Goal: Task Accomplishment & Management: Complete application form

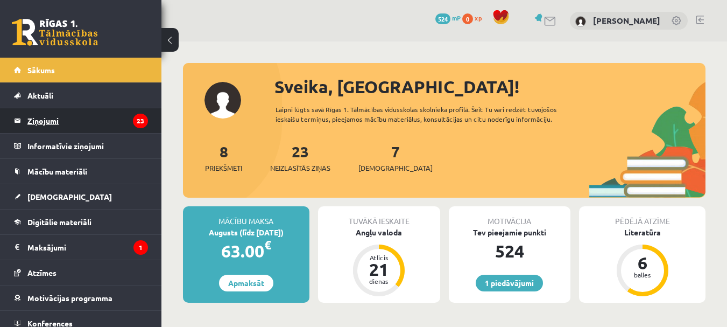
click at [98, 122] on legend "Ziņojumi 23" at bounding box center [87, 120] width 121 height 25
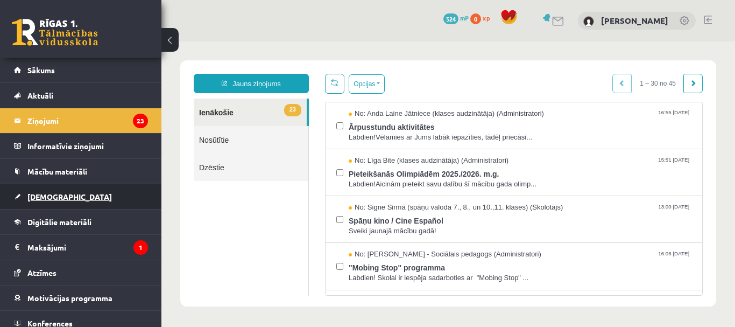
click at [45, 188] on link "[DEMOGRAPHIC_DATA]" at bounding box center [81, 196] width 134 height 25
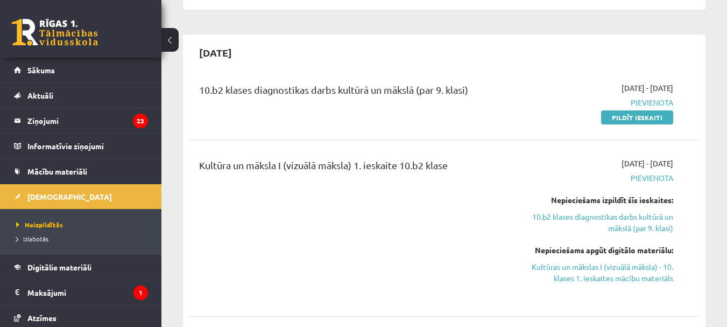
scroll to position [709, 0]
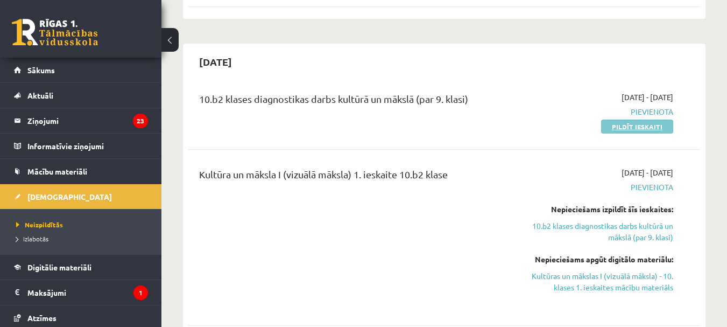
click at [626, 129] on link "Pildīt ieskaiti" at bounding box center [637, 126] width 72 height 14
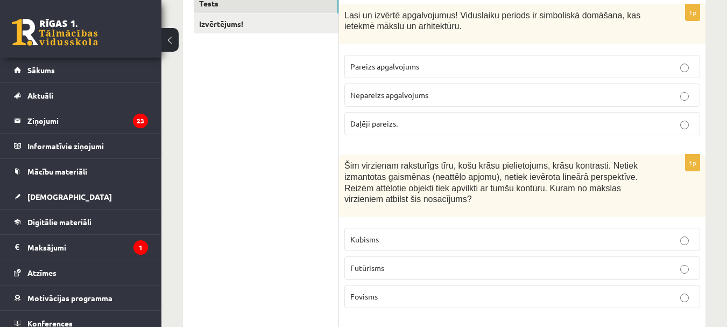
scroll to position [209, 0]
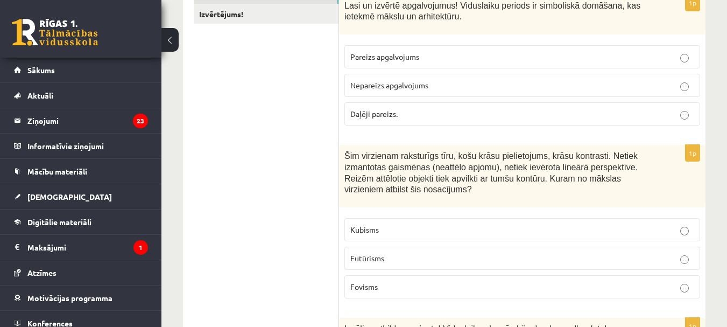
click at [497, 104] on label "Daļēji pareizs." at bounding box center [522, 113] width 356 height 23
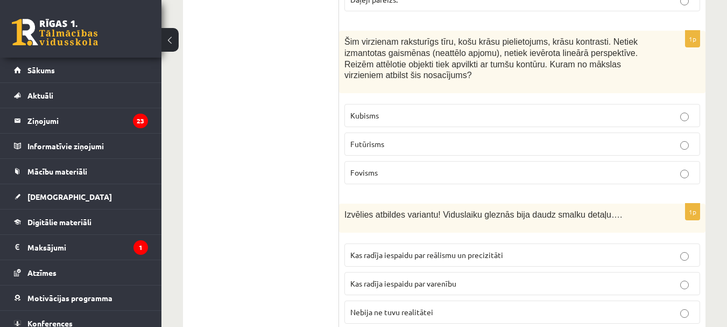
scroll to position [333, 0]
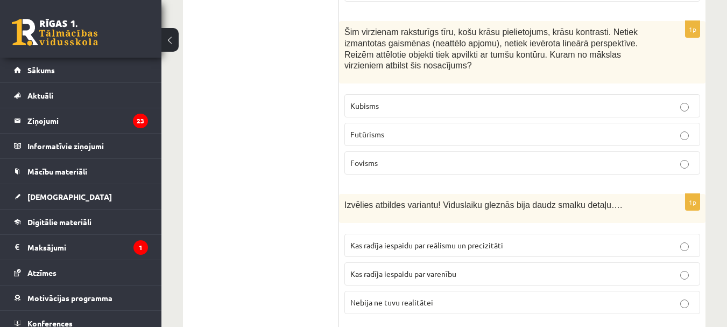
click at [622, 156] on label "Fovisms" at bounding box center [522, 162] width 356 height 23
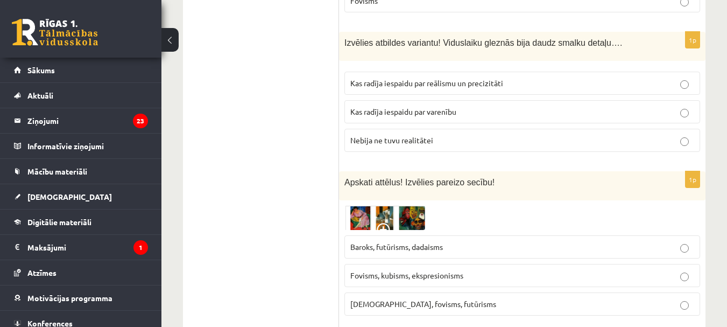
scroll to position [504, 0]
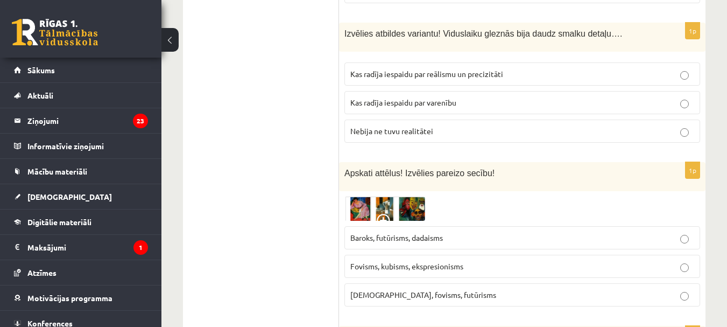
click at [493, 96] on label "Kas radīja iespaidu par varenību" at bounding box center [522, 102] width 356 height 23
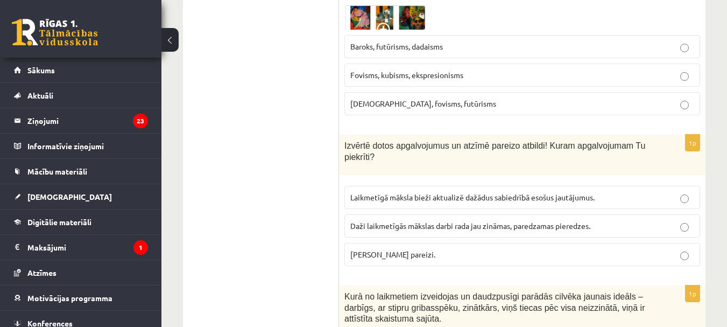
scroll to position [552, 0]
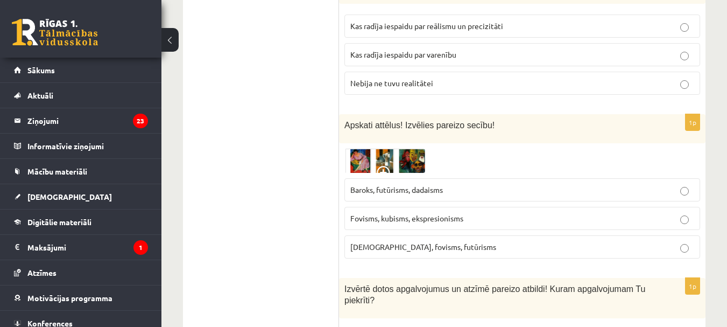
click at [365, 157] on img at bounding box center [384, 161] width 81 height 25
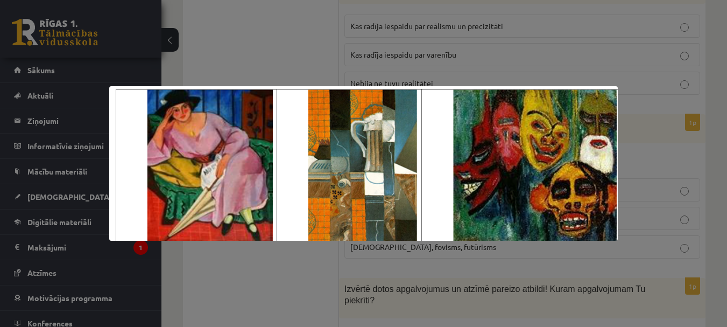
click at [507, 58] on div at bounding box center [363, 163] width 727 height 327
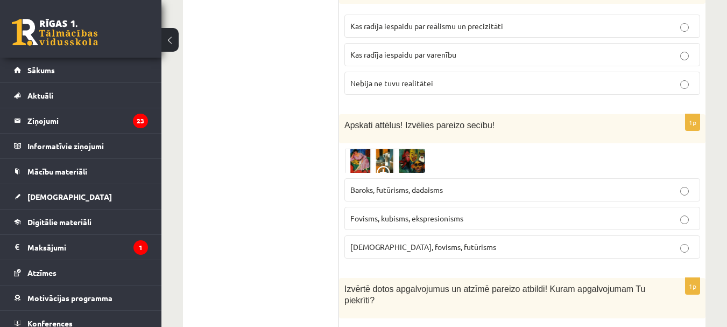
click at [471, 221] on p "Fovisms, kubisms, ekspresionisms" at bounding box center [522, 218] width 344 height 11
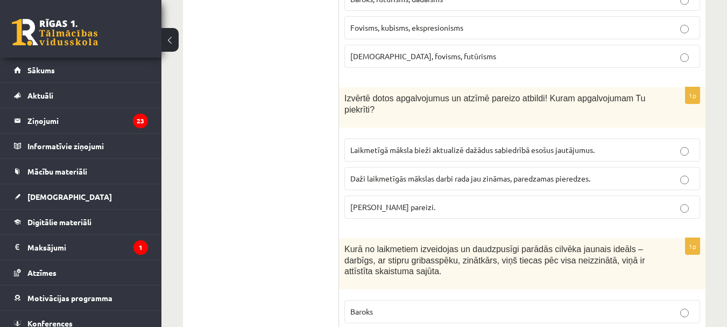
scroll to position [752, 0]
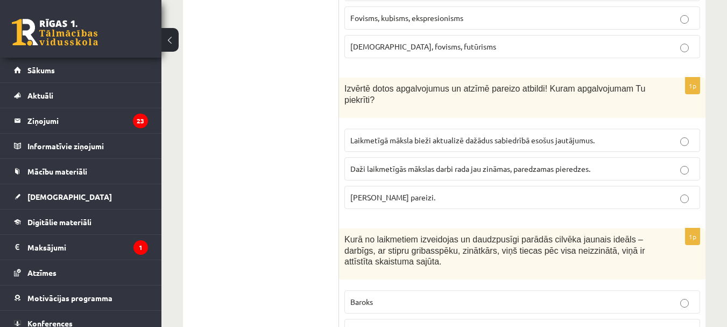
click at [646, 190] on label "[PERSON_NAME] pareizi." at bounding box center [522, 197] width 356 height 23
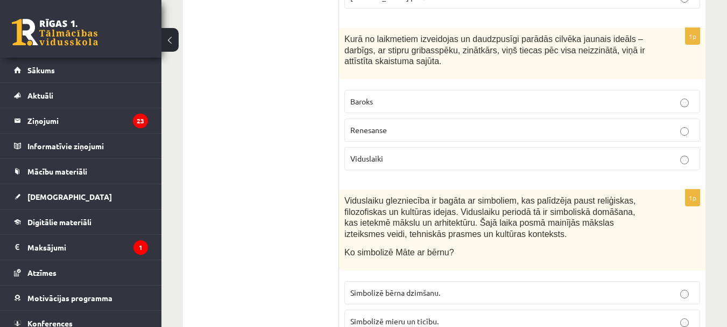
scroll to position [962, 0]
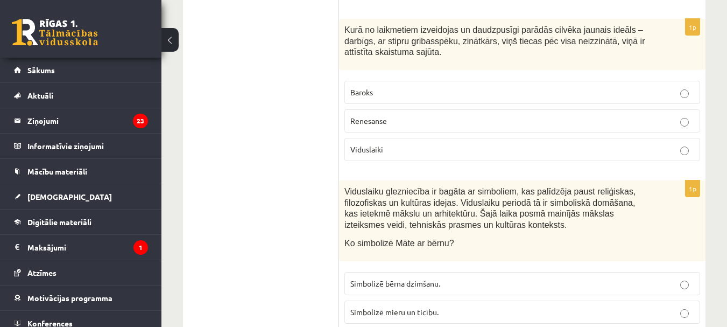
click at [671, 86] on label "Baroks" at bounding box center [522, 92] width 356 height 23
click at [671, 307] on p "Simbolizē mieru un ticību." at bounding box center [522, 311] width 344 height 11
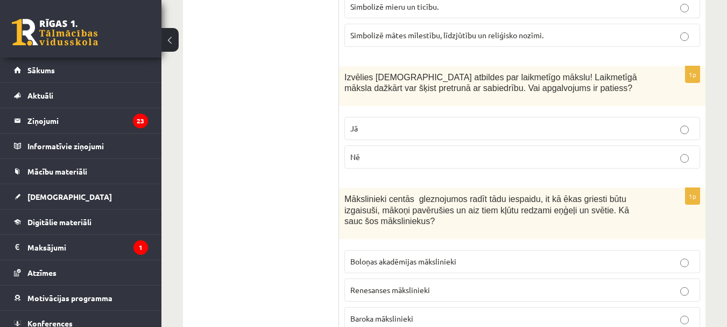
scroll to position [1276, 0]
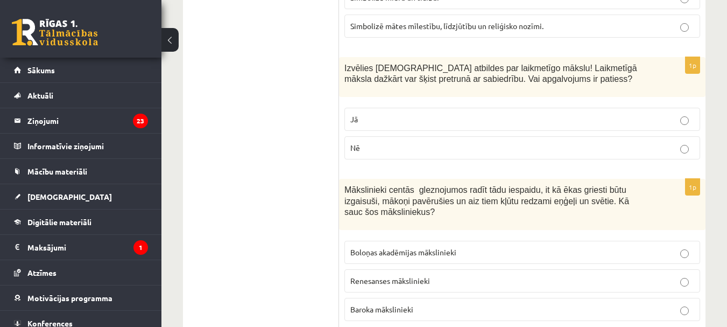
click at [621, 110] on label "Jā" at bounding box center [522, 119] width 356 height 23
click at [597, 280] on p "Renesanses mākslinieki" at bounding box center [522, 280] width 344 height 11
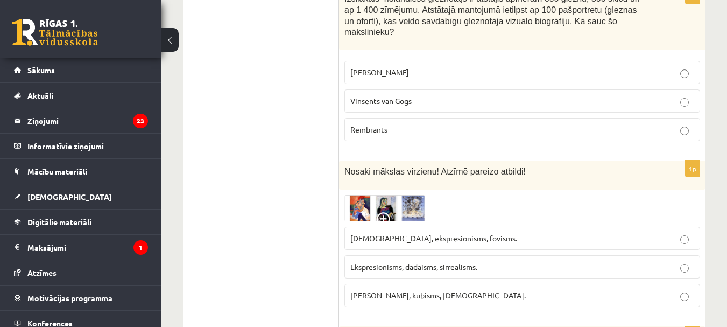
scroll to position [1638, 0]
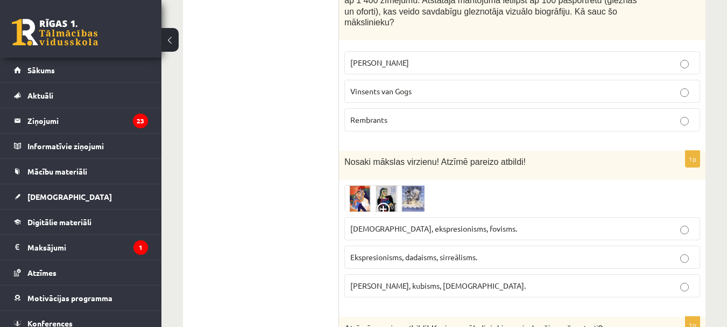
click at [558, 86] on p "Vinsents van Gogs" at bounding box center [522, 91] width 344 height 11
click at [553, 217] on label "[DEMOGRAPHIC_DATA], ekspresionisms, fovisms." at bounding box center [522, 228] width 356 height 23
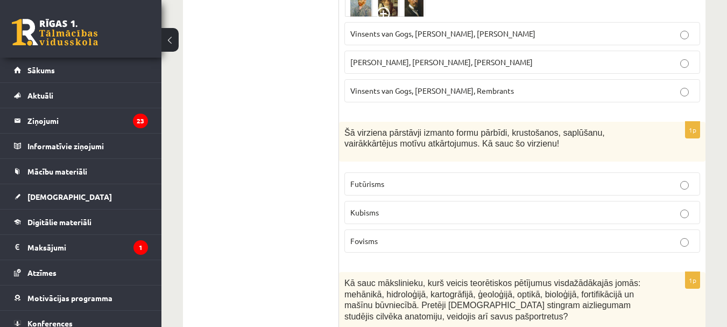
scroll to position [2009, 0]
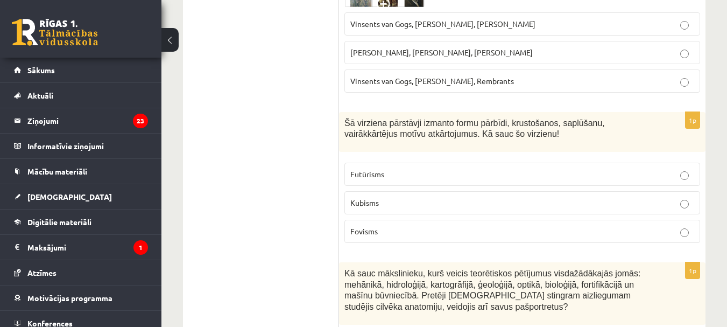
click at [629, 41] on label "[PERSON_NAME], [PERSON_NAME], [PERSON_NAME]" at bounding box center [522, 52] width 356 height 23
click at [609, 197] on p "Kubisms" at bounding box center [522, 202] width 344 height 11
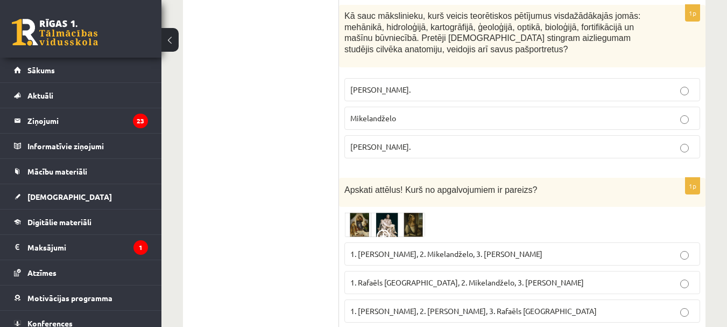
scroll to position [2276, 0]
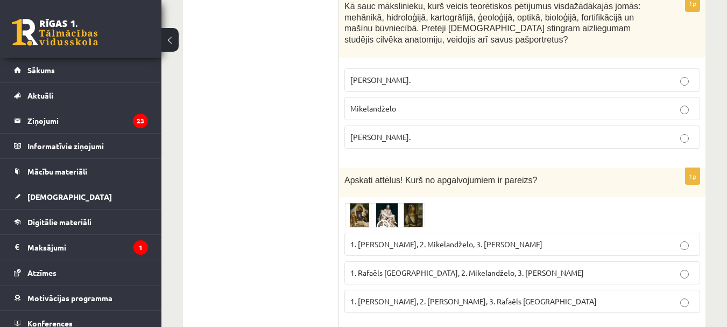
click at [664, 131] on p "[PERSON_NAME]." at bounding box center [522, 136] width 344 height 11
click at [643, 261] on label "1. Rafaēls [GEOGRAPHIC_DATA], 2. Mikelandželo, 3. [PERSON_NAME]" at bounding box center [522, 272] width 356 height 23
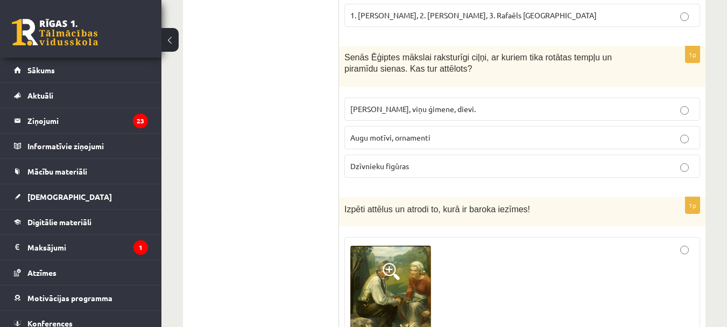
scroll to position [2571, 0]
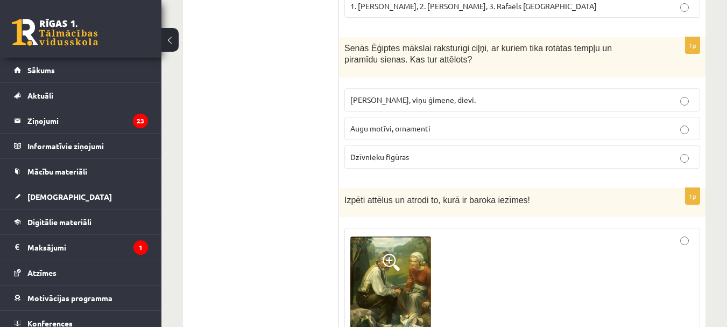
click at [484, 145] on label "Dzīvnieku figūras" at bounding box center [522, 156] width 356 height 23
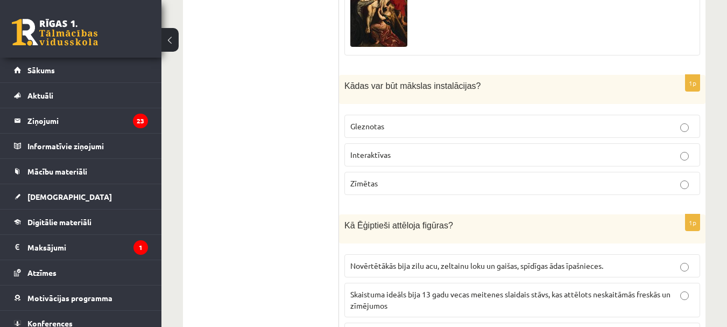
scroll to position [3067, 0]
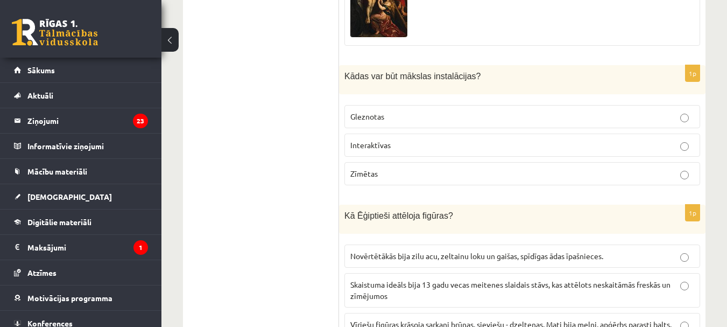
click at [585, 111] on p "Gleznotas" at bounding box center [522, 116] width 344 height 11
click at [596, 253] on label "Novērtētākās bija zilu acu, zeltainu loku un gaišas, spīdīgas ādas īpašnieces." at bounding box center [522, 255] width 356 height 23
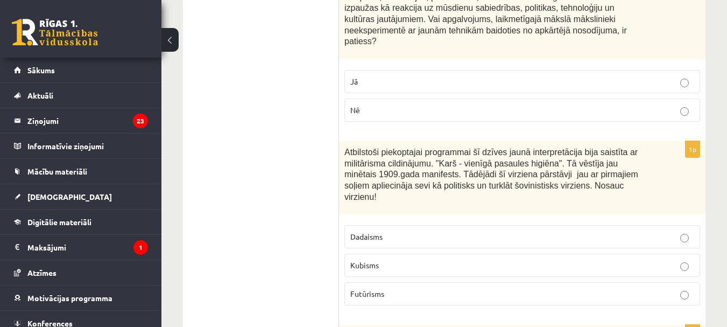
scroll to position [3476, 0]
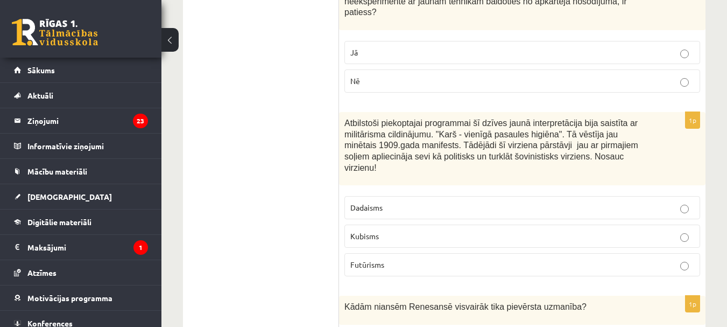
click at [553, 41] on label "Jā" at bounding box center [522, 52] width 356 height 23
click at [590, 230] on p "Kubisms" at bounding box center [522, 235] width 344 height 11
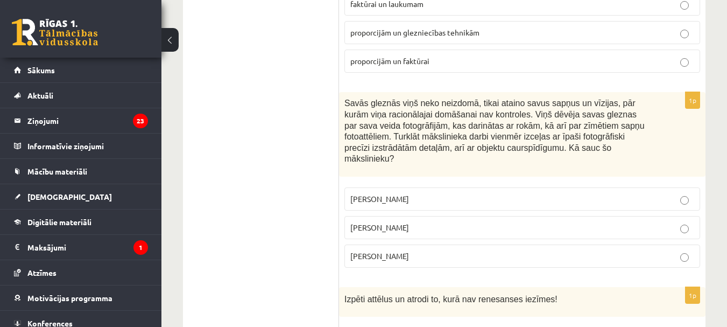
scroll to position [3876, 0]
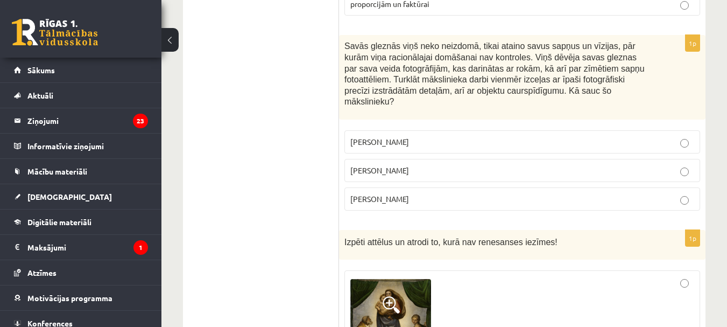
click at [555, 187] on label "[PERSON_NAME]" at bounding box center [522, 198] width 356 height 23
click at [630, 276] on div at bounding box center [522, 331] width 344 height 110
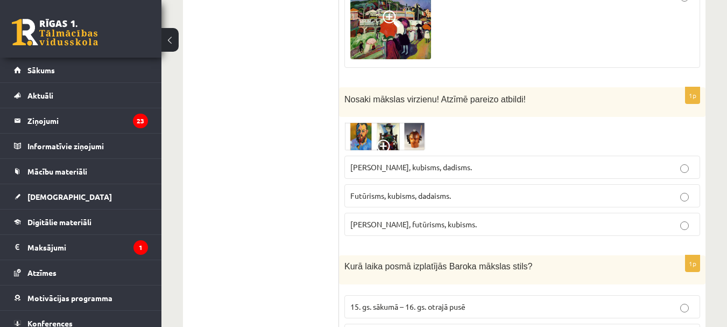
scroll to position [4457, 0]
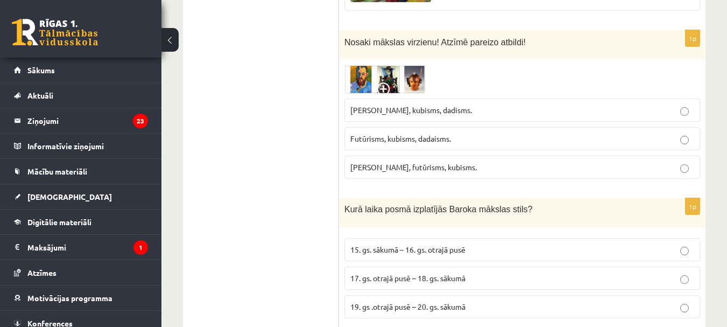
click at [450, 133] on span "Futūrisms, kubisms, dadaisms." at bounding box center [400, 138] width 101 height 10
click at [466, 266] on label "17. gs. otrajā pusē – 18. gs. sākumā" at bounding box center [522, 277] width 356 height 23
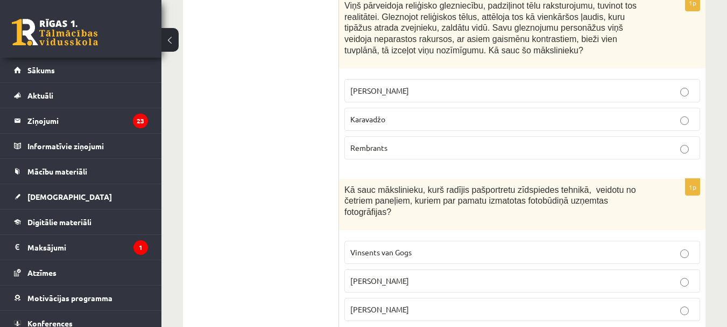
scroll to position [4828, 0]
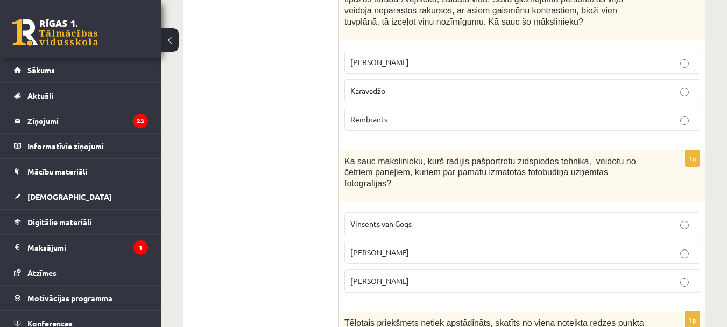
click at [424, 51] on label "[PERSON_NAME]" at bounding box center [522, 62] width 356 height 23
click at [463, 246] on p "[PERSON_NAME]" at bounding box center [522, 251] width 344 height 11
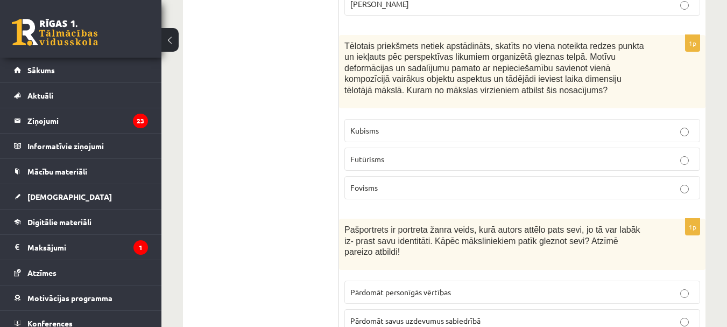
scroll to position [5114, 0]
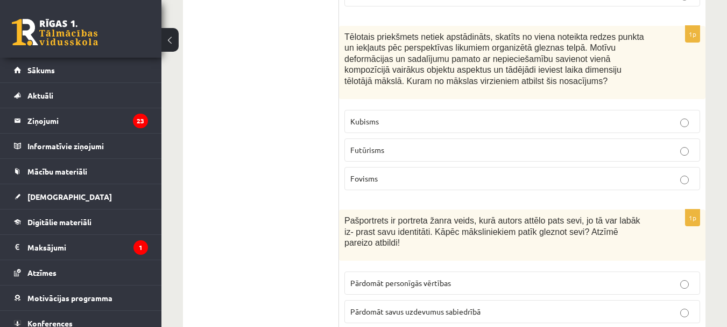
click at [431, 167] on label "Fovisms" at bounding box center [522, 178] width 356 height 23
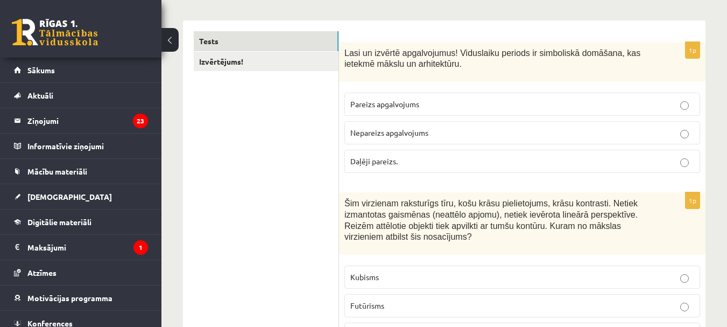
scroll to position [95, 0]
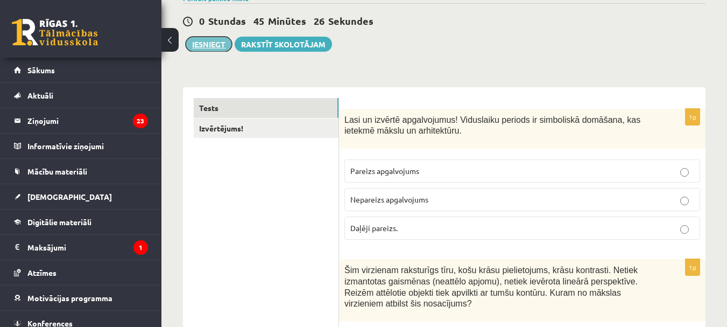
click at [192, 45] on button "Iesniegt" at bounding box center [209, 44] width 46 height 15
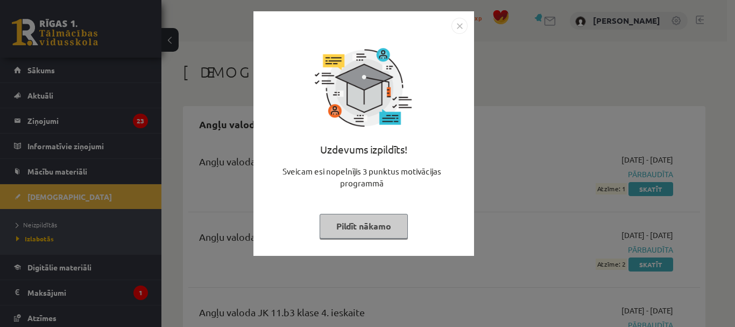
click at [457, 22] on img "Close" at bounding box center [459, 26] width 16 height 16
